Goal: Task Accomplishment & Management: Manage account settings

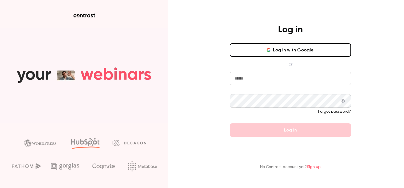
click at [318, 51] on button "Log in with Google" at bounding box center [290, 49] width 121 height 13
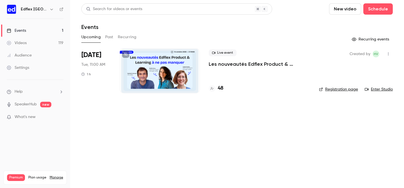
click at [18, 66] on div "Settings" at bounding box center [18, 68] width 22 height 6
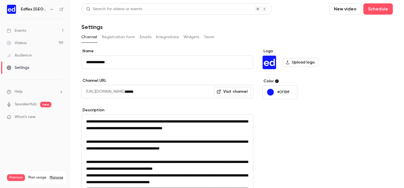
click at [114, 41] on div "Channel Registration form Emails Integrations Widgets Team" at bounding box center [236, 38] width 311 height 11
click at [113, 39] on button "Registration form" at bounding box center [118, 37] width 33 height 9
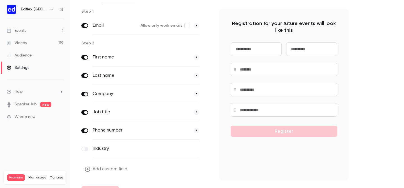
scroll to position [52, 0]
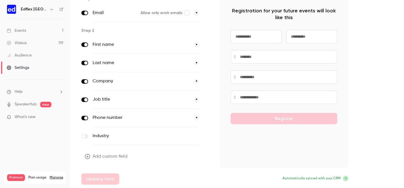
click at [105, 154] on button "Add custom field" at bounding box center [106, 156] width 50 height 11
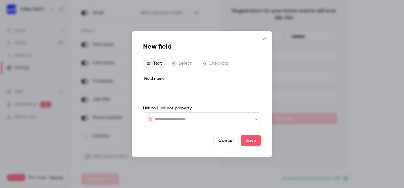
click at [266, 39] on icon "Close" at bounding box center [264, 38] width 7 height 4
